Goal: Information Seeking & Learning: Learn about a topic

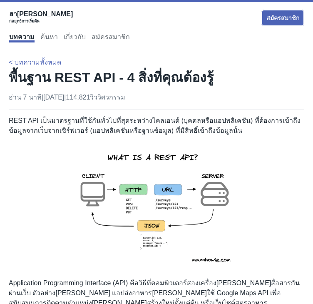
click at [233, 41] on div "บทความ ค้นหา เกี่ยวกับ สมัครสมาชิก" at bounding box center [156, 36] width 295 height 17
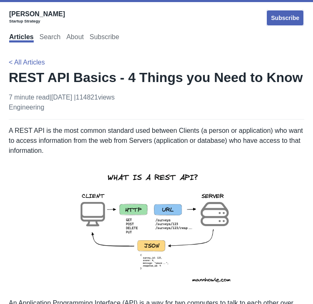
click at [174, 44] on div "Articles Search About Subscribe" at bounding box center [156, 36] width 295 height 17
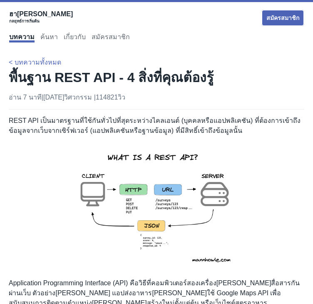
drag, startPoint x: 164, startPoint y: 118, endPoint x: 150, endPoint y: 121, distance: 14.8
click at [64, 101] on font "[DATE]" at bounding box center [53, 97] width 21 height 7
copy font "2566"
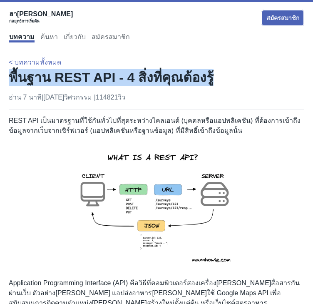
drag, startPoint x: 131, startPoint y: 101, endPoint x: 97, endPoint y: 86, distance: 37.5
click at [97, 86] on h1 "พื้นฐาน REST API - 4 สิ่งที่คุณต้องรู้" at bounding box center [156, 77] width 295 height 17
copy font "พื้นฐาน REST API - 4 สิ่งที่คุณต้องรู้"
